Goal: Use online tool/utility: Utilize a website feature to perform a specific function

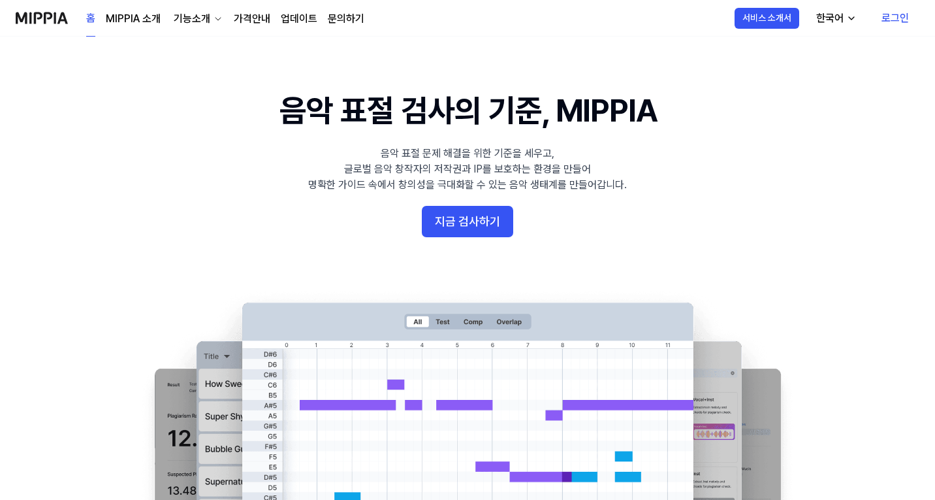
click at [892, 16] on link "로그인" at bounding box center [895, 18] width 48 height 37
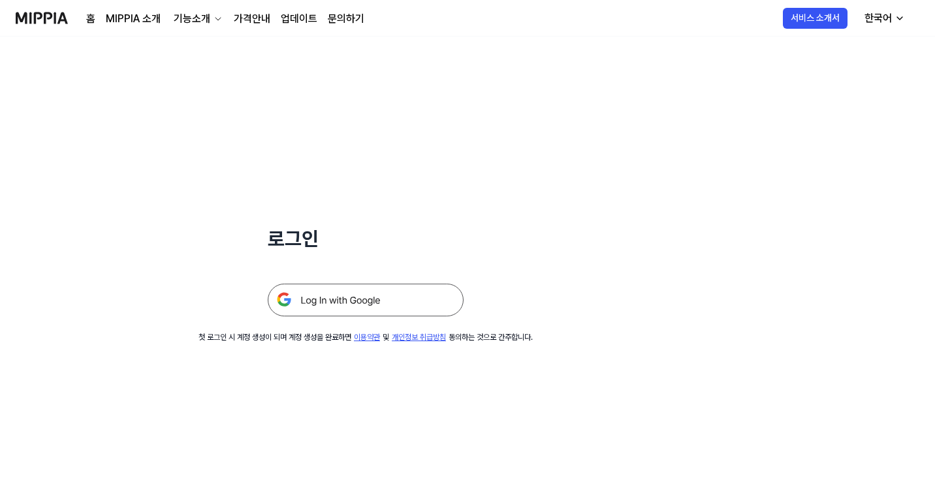
click at [321, 297] on img at bounding box center [366, 299] width 196 height 33
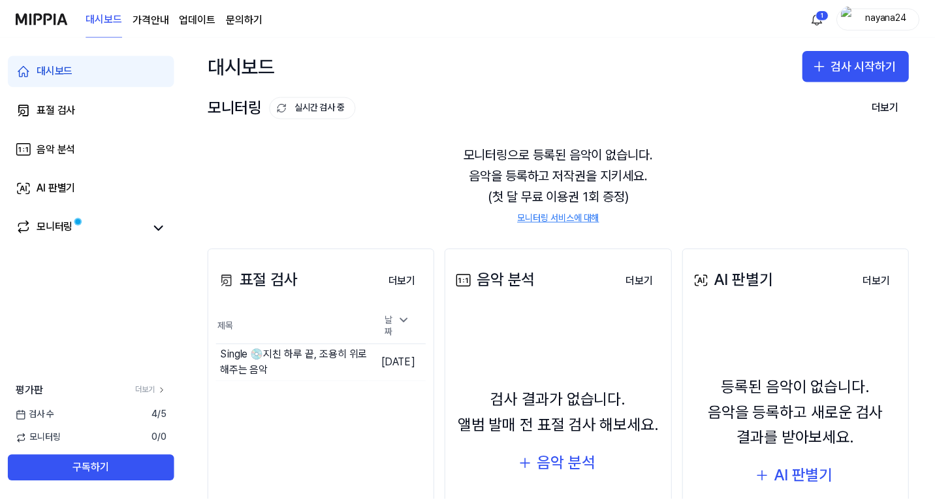
scroll to position [127, 0]
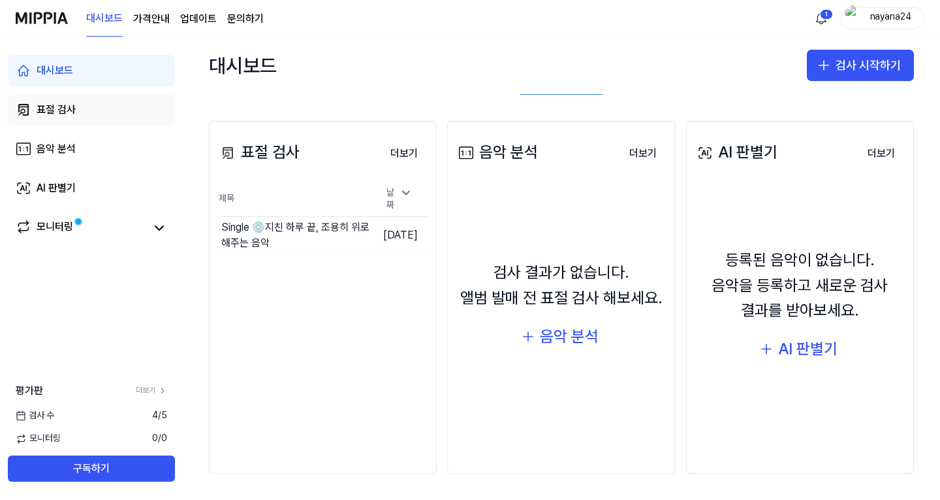
drag, startPoint x: 50, startPoint y: 112, endPoint x: 68, endPoint y: 111, distance: 17.6
click at [50, 112] on div "표절 검사" at bounding box center [56, 110] width 39 height 16
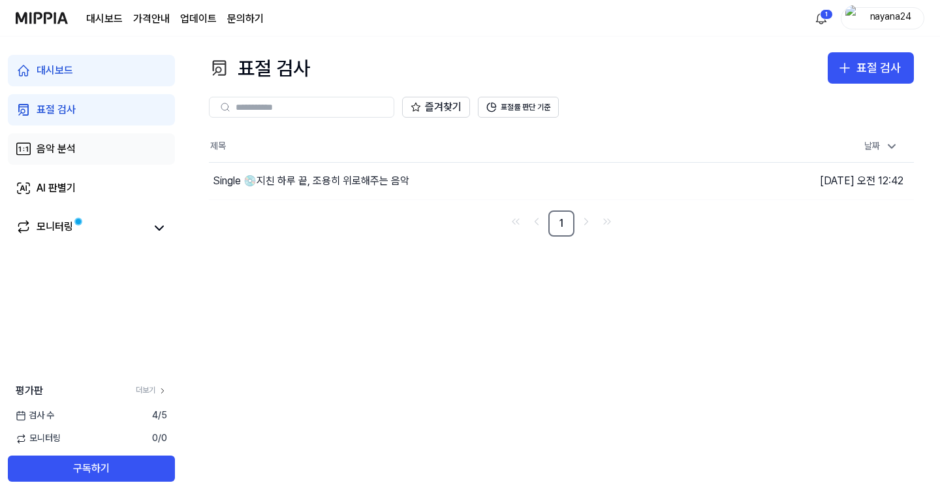
click at [56, 146] on div "음악 분석" at bounding box center [56, 149] width 39 height 16
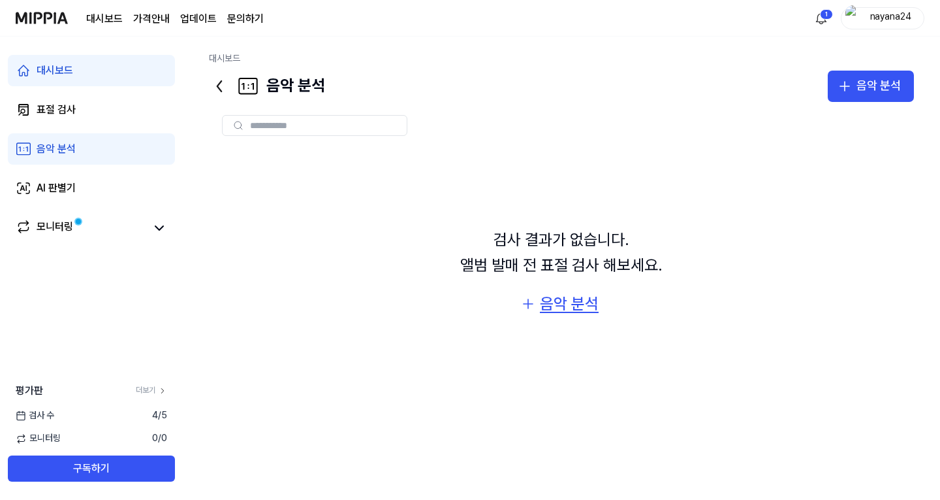
click at [561, 305] on div "음악 분석" at bounding box center [569, 303] width 59 height 25
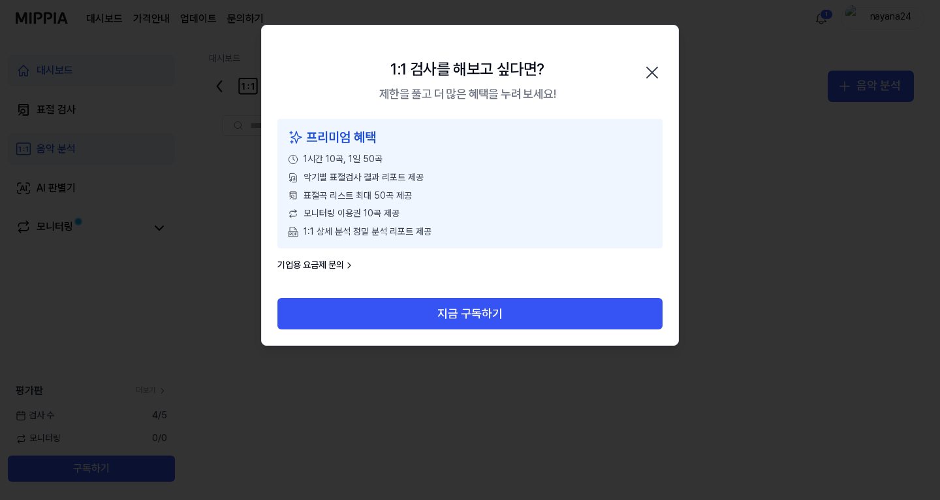
click at [654, 71] on icon "button" at bounding box center [652, 72] width 10 height 10
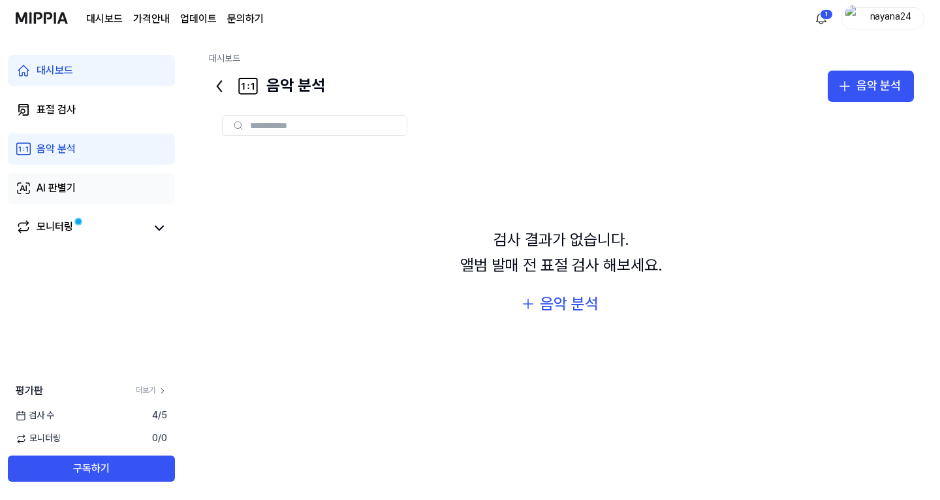
click at [54, 189] on div "AI 판별기" at bounding box center [56, 188] width 39 height 16
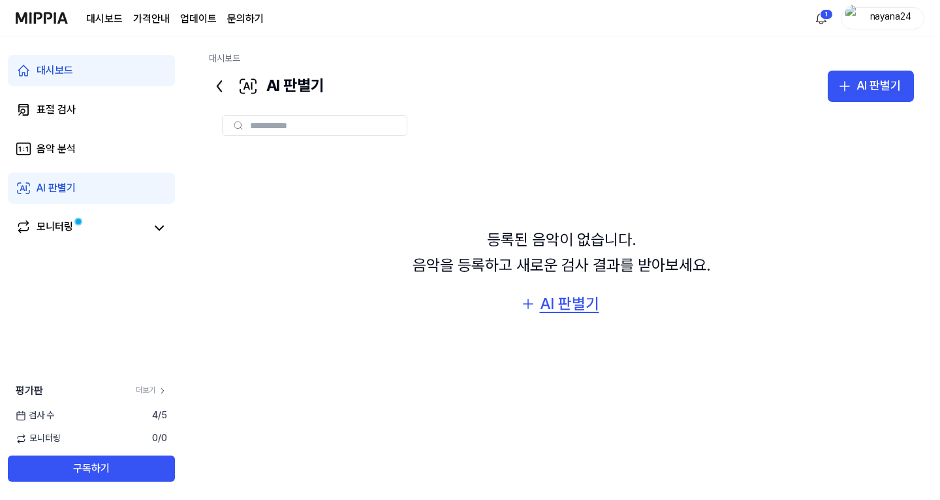
click at [569, 308] on div "AI 판별기" at bounding box center [569, 303] width 59 height 25
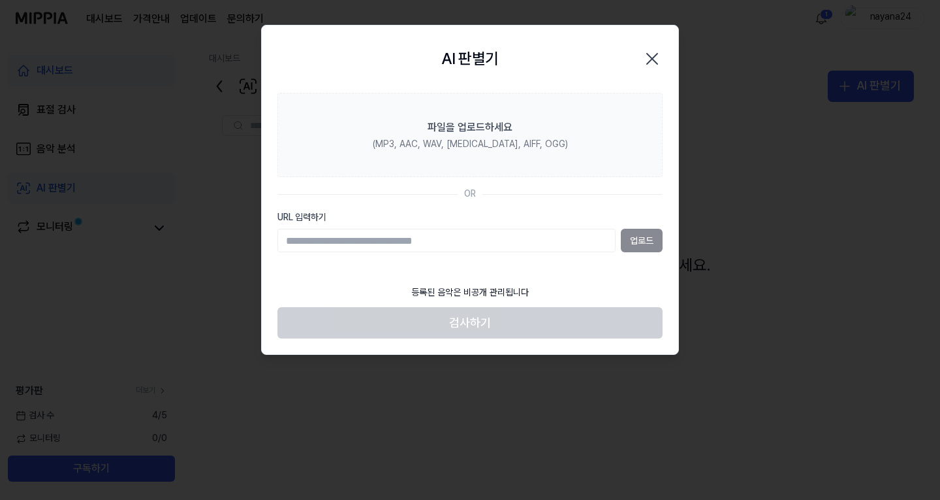
click at [643, 240] on div "업로드" at bounding box center [470, 241] width 385 height 24
click at [404, 240] on input "URL 입력하기" at bounding box center [447, 241] width 338 height 24
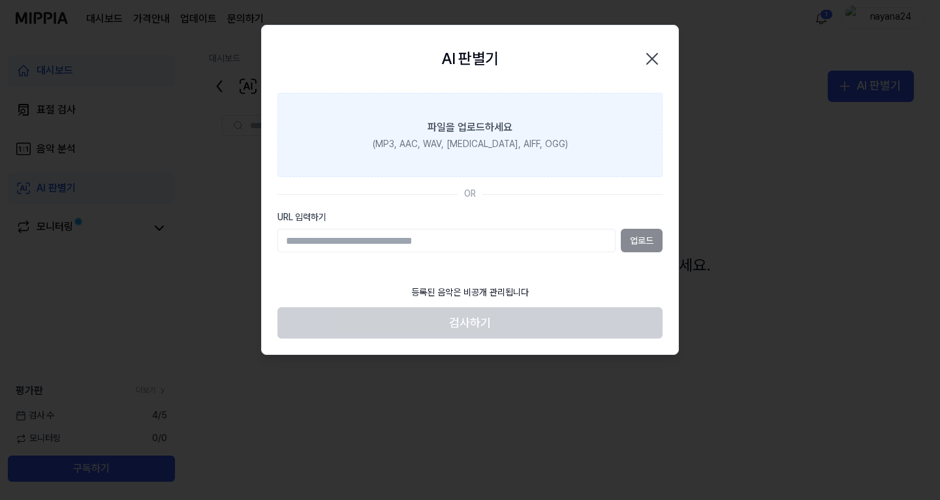
drag, startPoint x: 459, startPoint y: 240, endPoint x: 380, endPoint y: 158, distance: 113.6
click at [380, 158] on label "파일을 업로드하세요 (MP3, AAC, WAV, FLAC, AIFF, OGG)" at bounding box center [470, 135] width 385 height 85
click at [0, 0] on input "파일을 업로드하세요 (MP3, AAC, WAV, FLAC, AIFF, OGG)" at bounding box center [0, 0] width 0 height 0
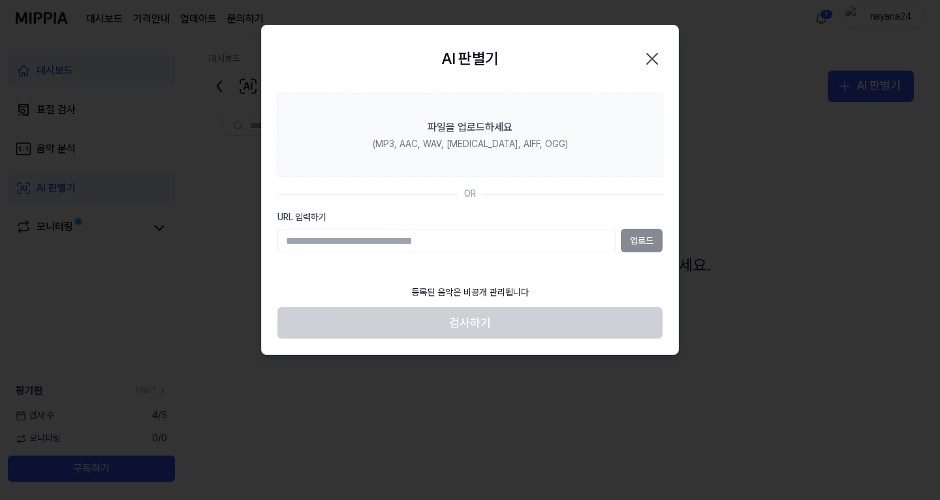
click at [652, 57] on icon "button" at bounding box center [652, 58] width 21 height 21
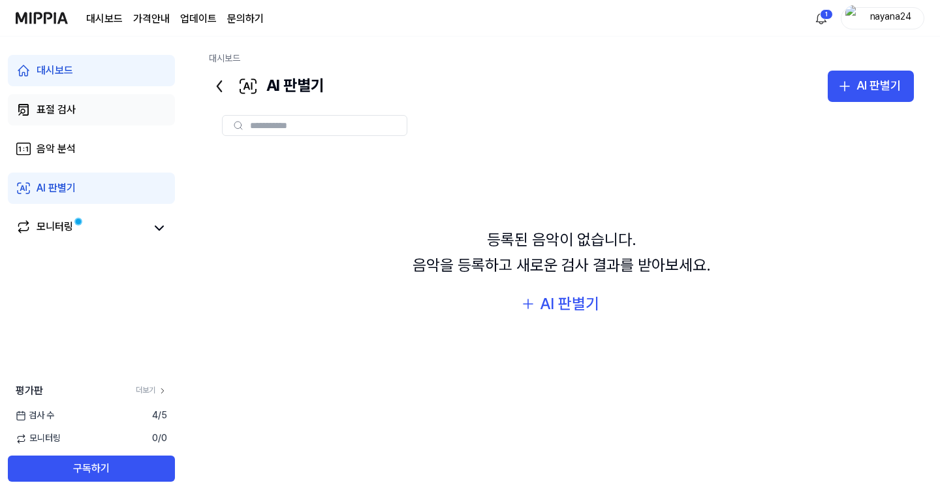
click at [56, 112] on div "표절 검사" at bounding box center [56, 110] width 39 height 16
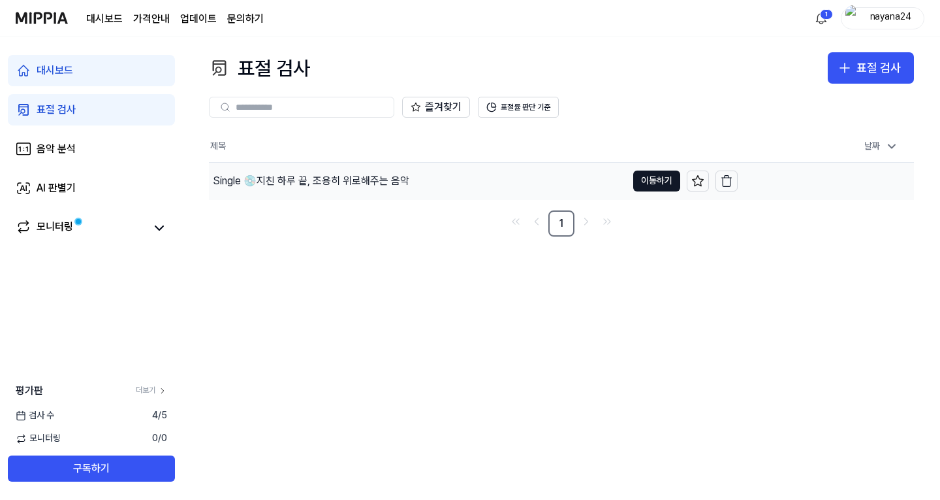
click at [383, 180] on div "Single 💿지친 하루 끝, 조용히 위로해주는 음악" at bounding box center [311, 181] width 197 height 16
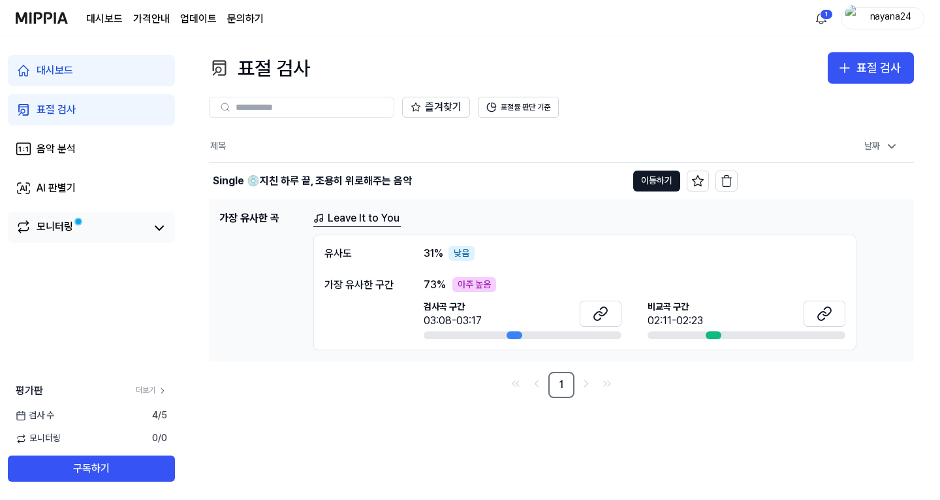
click at [54, 222] on div "모니터링" at bounding box center [55, 228] width 37 height 18
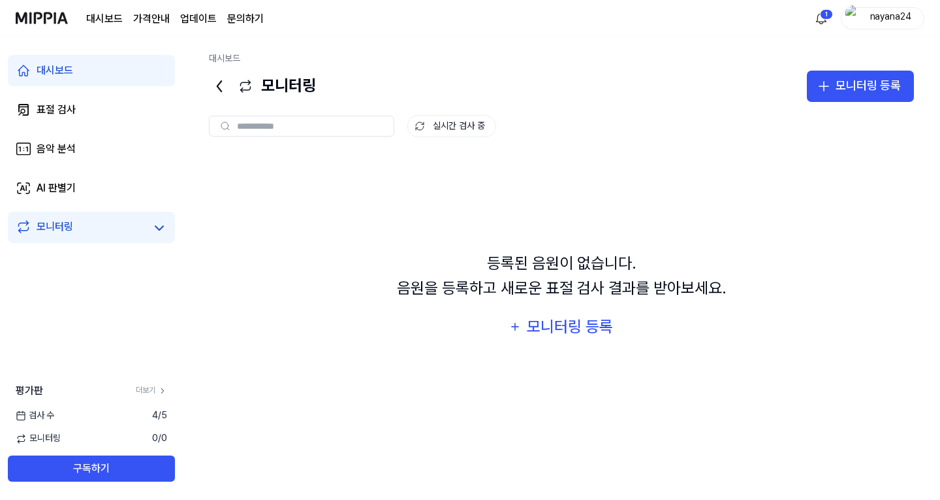
click at [160, 417] on span "4 / 5" at bounding box center [159, 415] width 15 height 13
click at [153, 389] on link "더보기" at bounding box center [151, 390] width 31 height 11
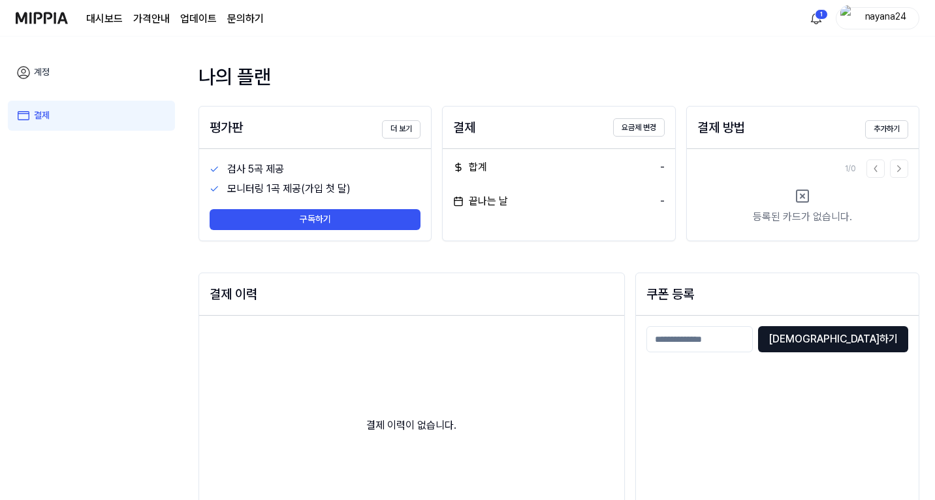
click at [163, 24] on page\) "가격안내" at bounding box center [151, 19] width 37 height 16
